Goal: Information Seeking & Learning: Learn about a topic

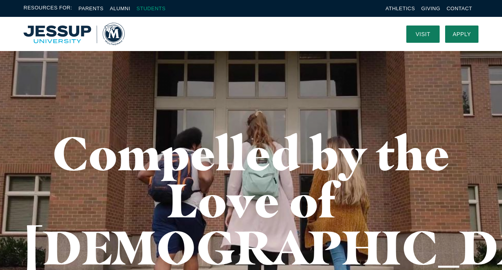
click at [145, 8] on link "Students" at bounding box center [151, 8] width 29 height 6
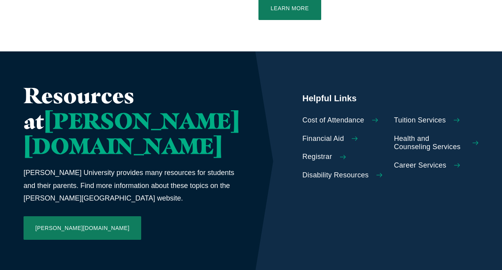
scroll to position [366, 0]
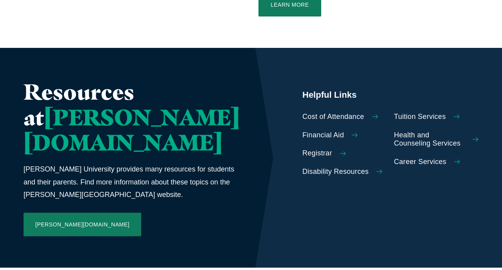
click at [302, 131] on span "Financial Aid" at bounding box center [323, 135] width 42 height 9
click at [322, 113] on span "Cost of Attendance" at bounding box center [333, 117] width 62 height 9
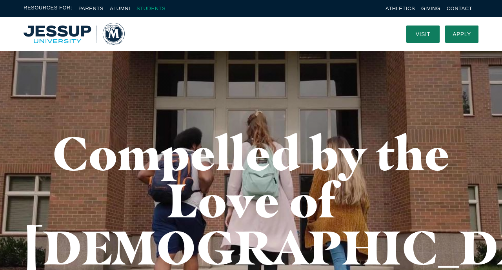
click at [151, 9] on link "Students" at bounding box center [151, 8] width 29 height 6
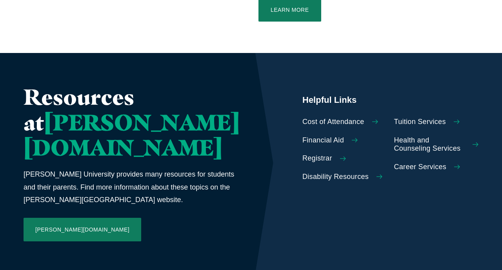
scroll to position [362, 0]
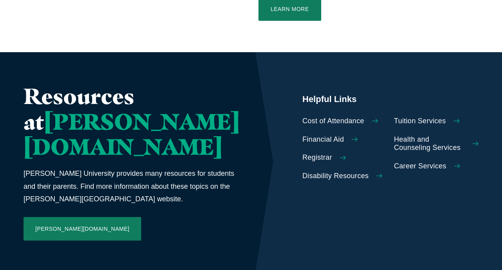
click at [314, 117] on span "Cost of Attendance" at bounding box center [333, 121] width 62 height 9
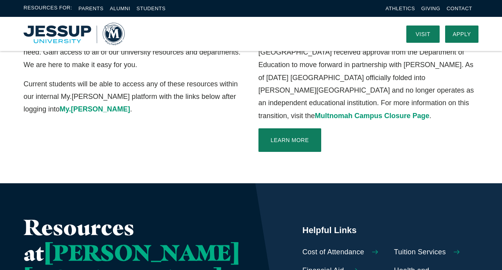
scroll to position [213, 0]
